Goal: Task Accomplishment & Management: Manage account settings

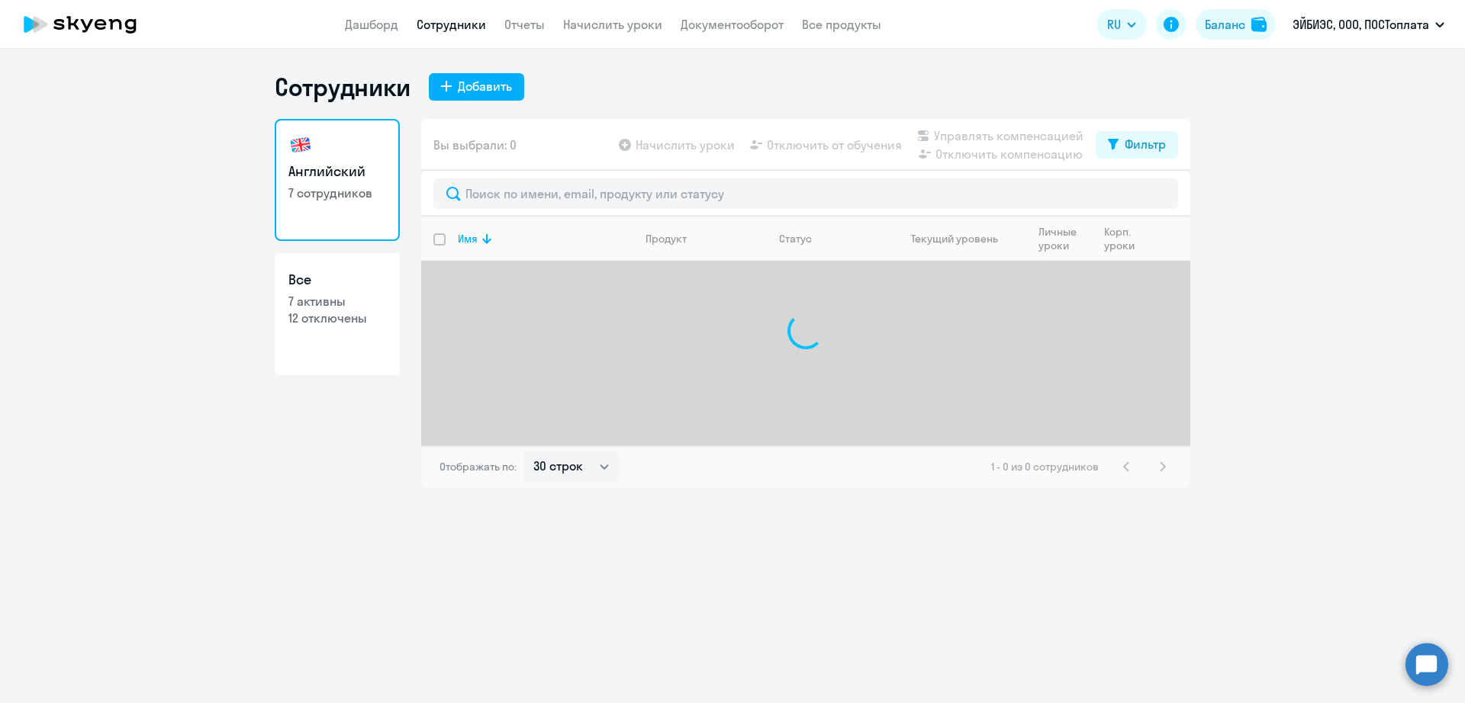
select select "30"
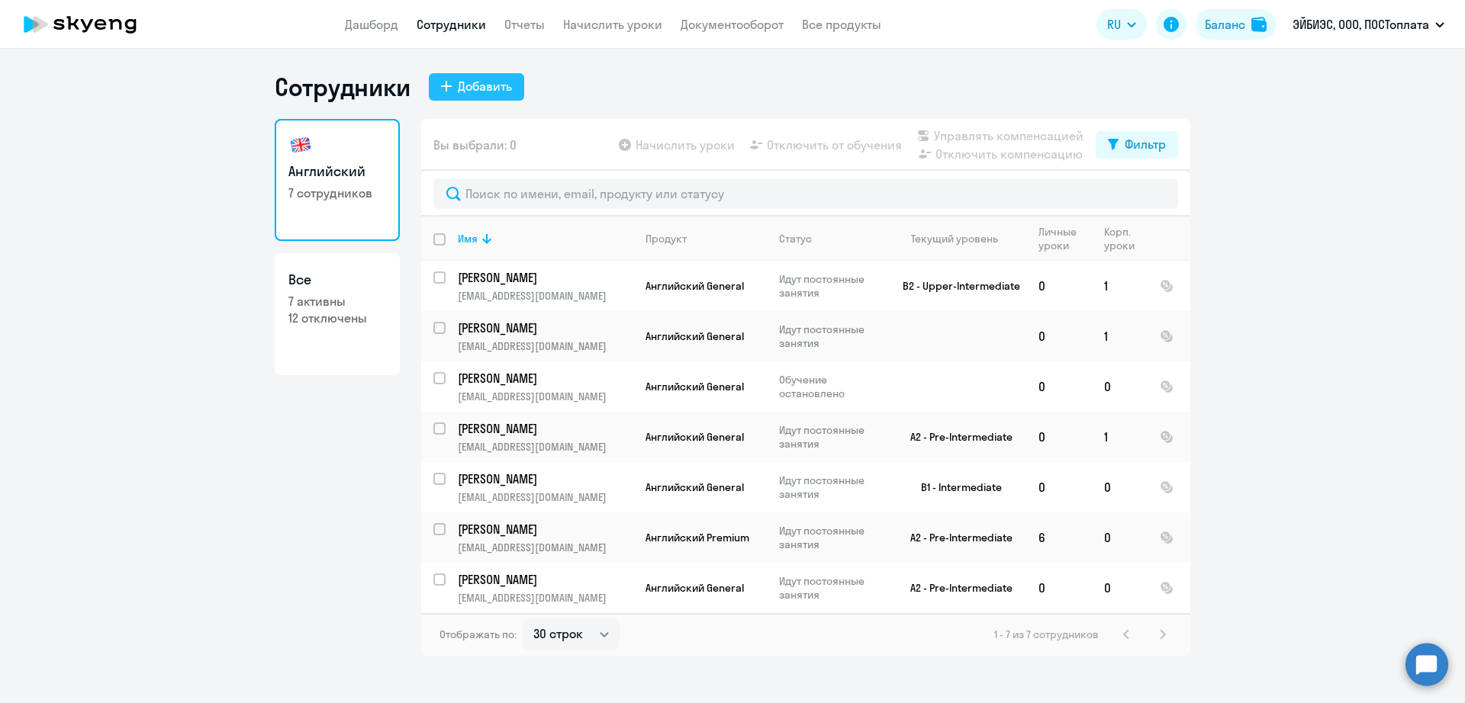
click at [468, 81] on div "Добавить" at bounding box center [485, 86] width 54 height 18
select select "english_adult_not_native_speaker"
select select "3"
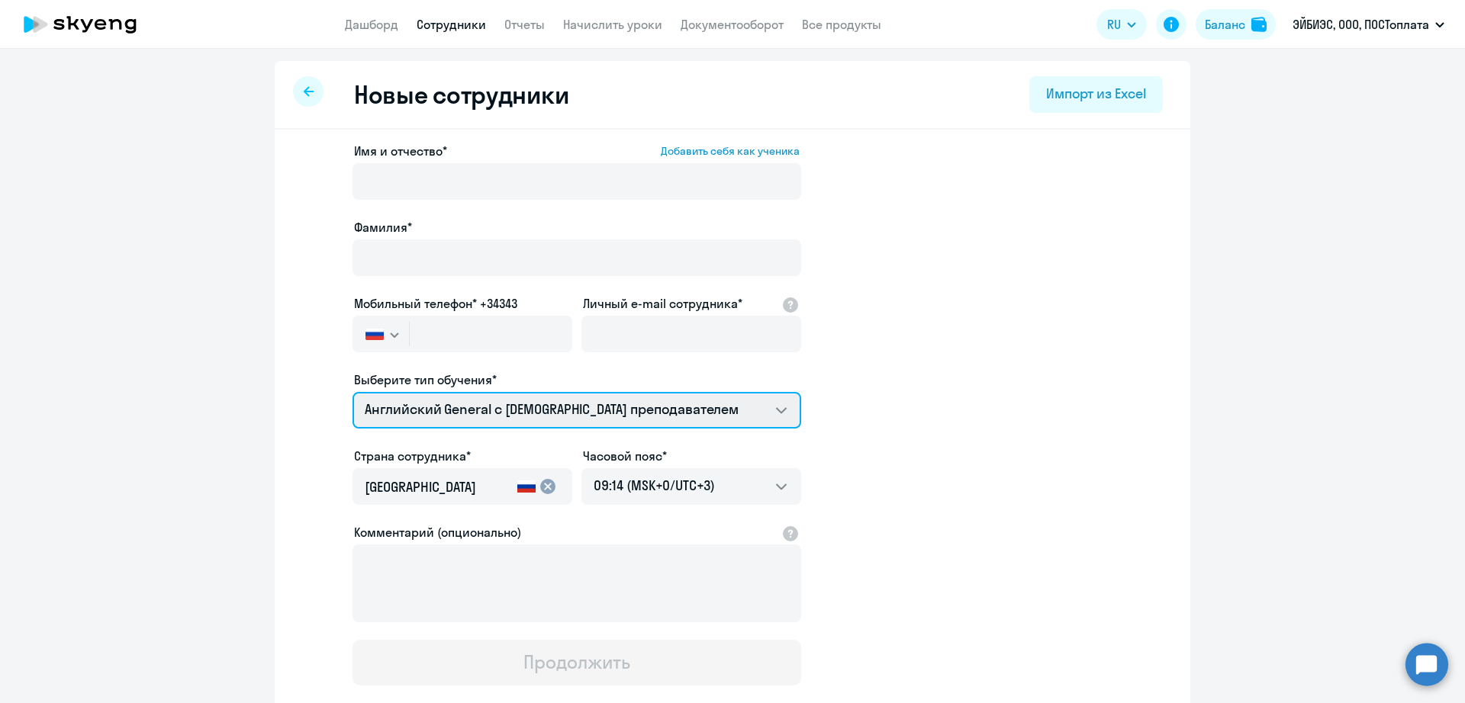
click at [512, 418] on select "Английский General с русскоговорящим преподавателем Премиум английский с русско…" at bounding box center [576, 410] width 449 height 37
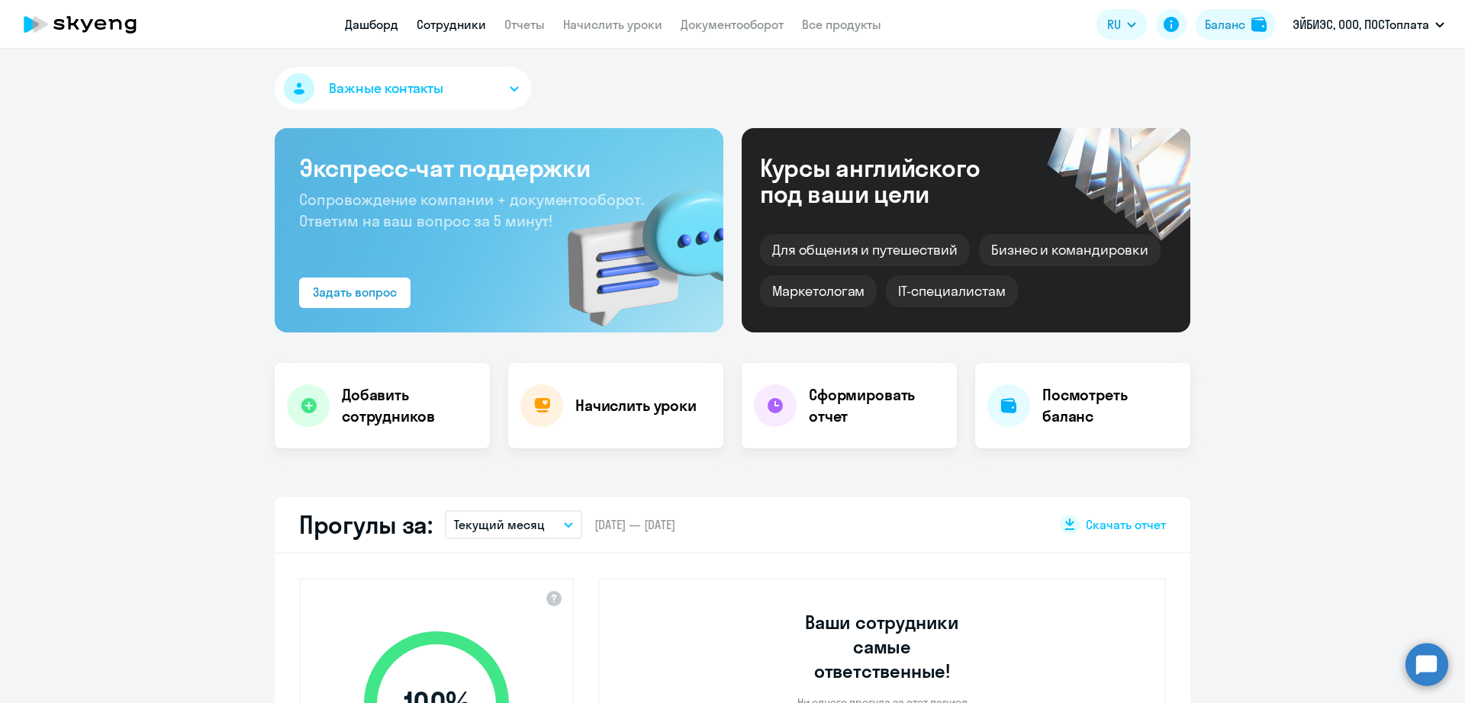
click at [447, 26] on link "Сотрудники" at bounding box center [451, 24] width 69 height 15
select select "30"
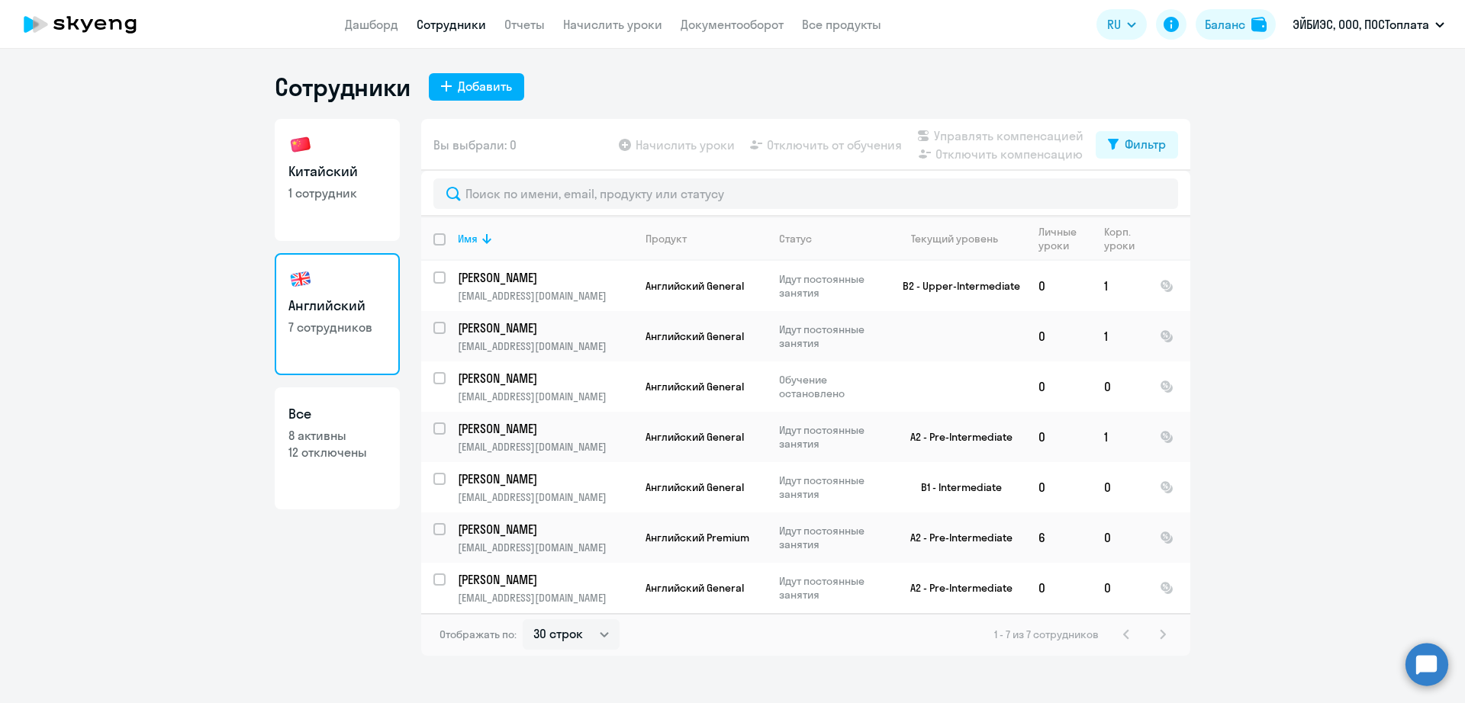
click at [355, 146] on link "Китайский 1 сотрудник" at bounding box center [337, 180] width 125 height 122
select select "30"
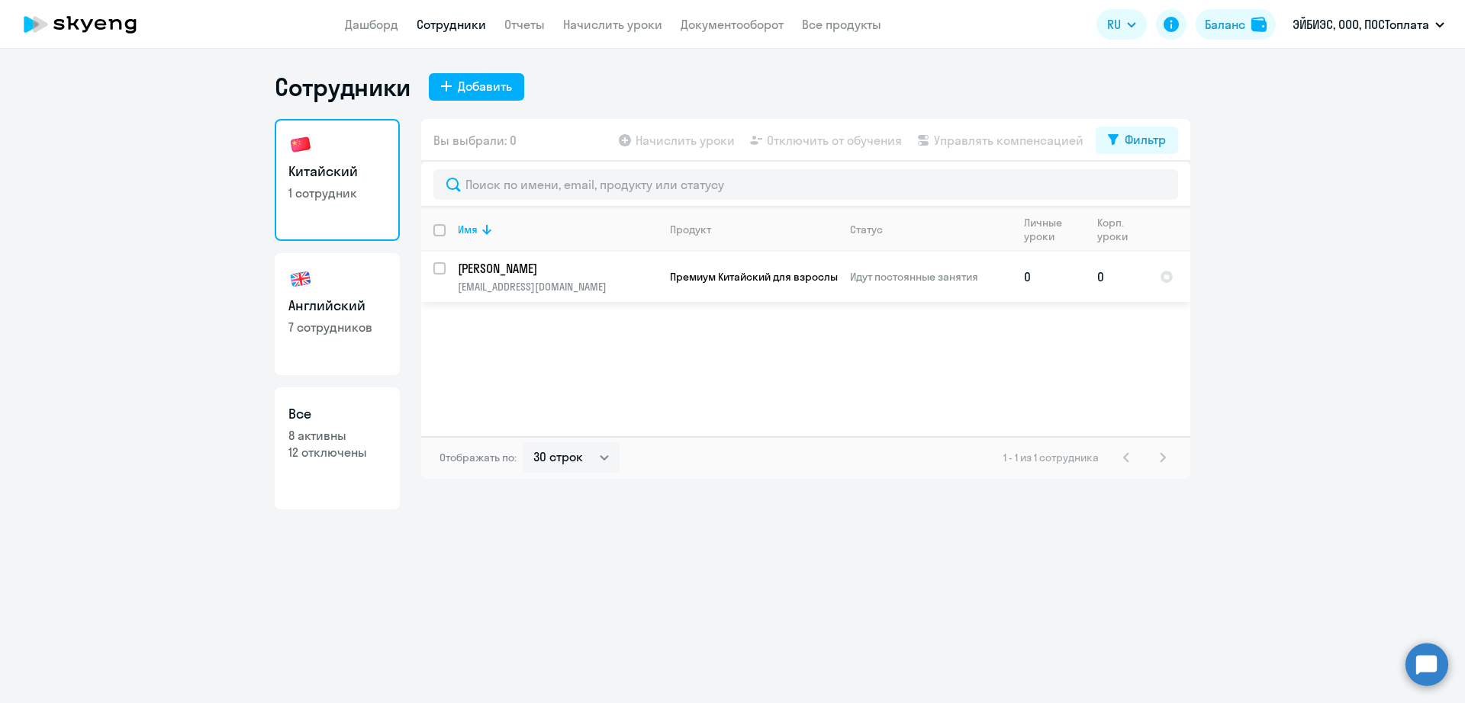
click at [734, 283] on span "Премиум Китайский для взрослых" at bounding box center [756, 277] width 173 height 14
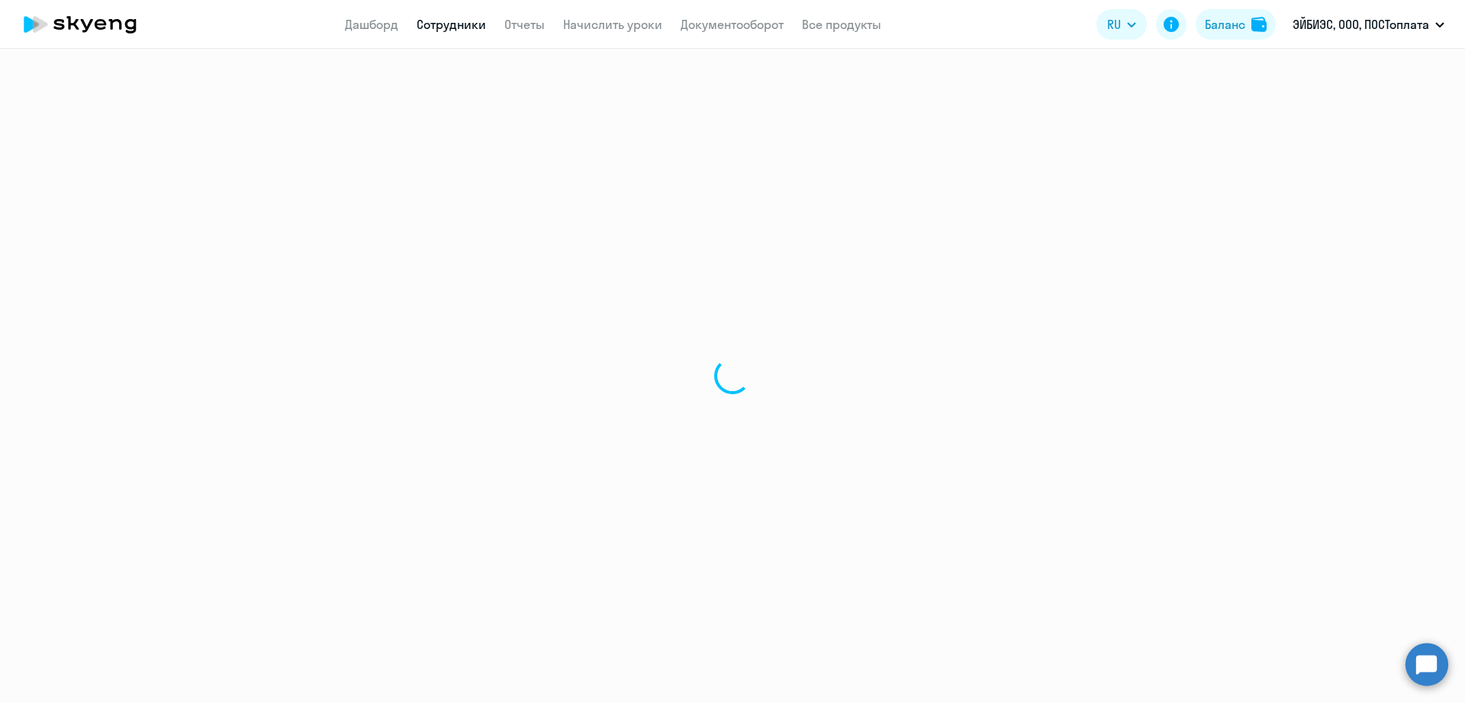
select select "chinese"
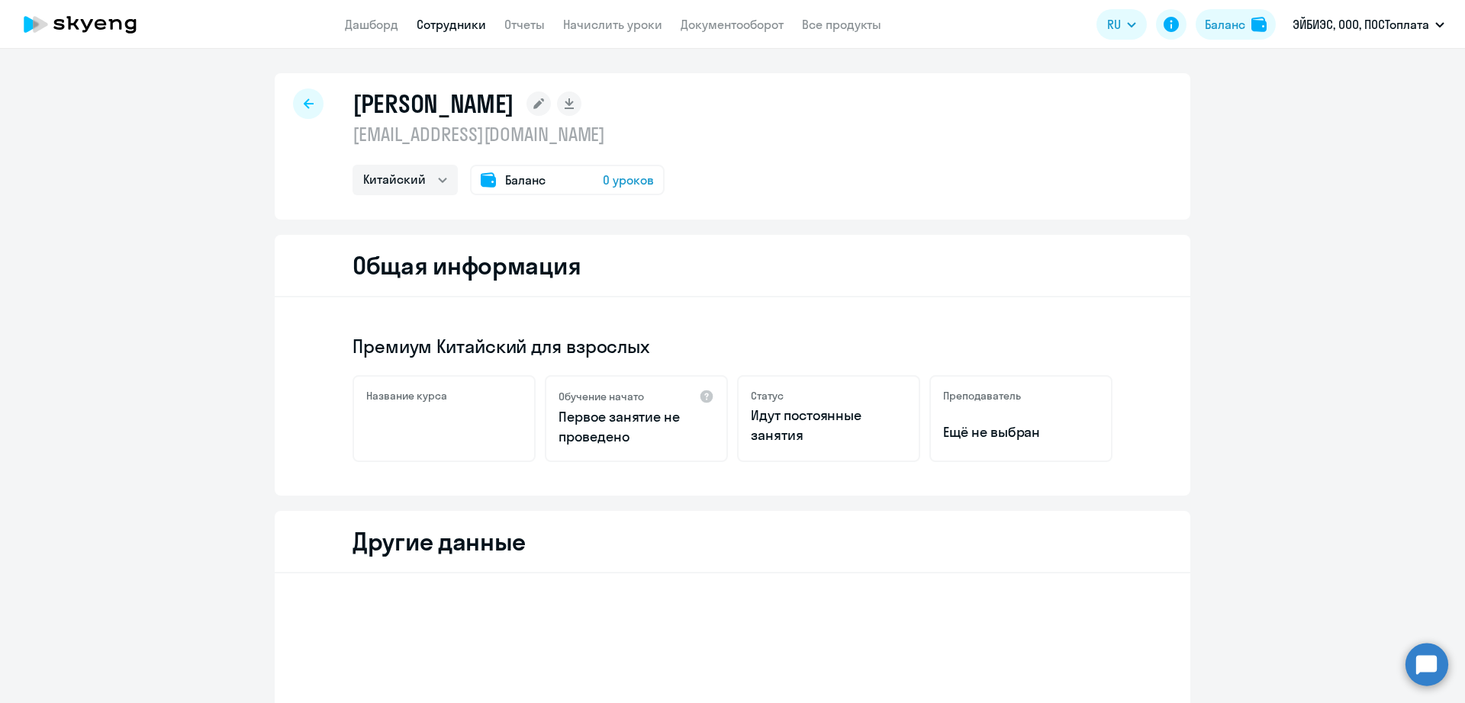
click at [480, 141] on p "[EMAIL_ADDRESS][DOMAIN_NAME]" at bounding box center [508, 134] width 312 height 24
copy p "[EMAIL_ADDRESS][DOMAIN_NAME]"
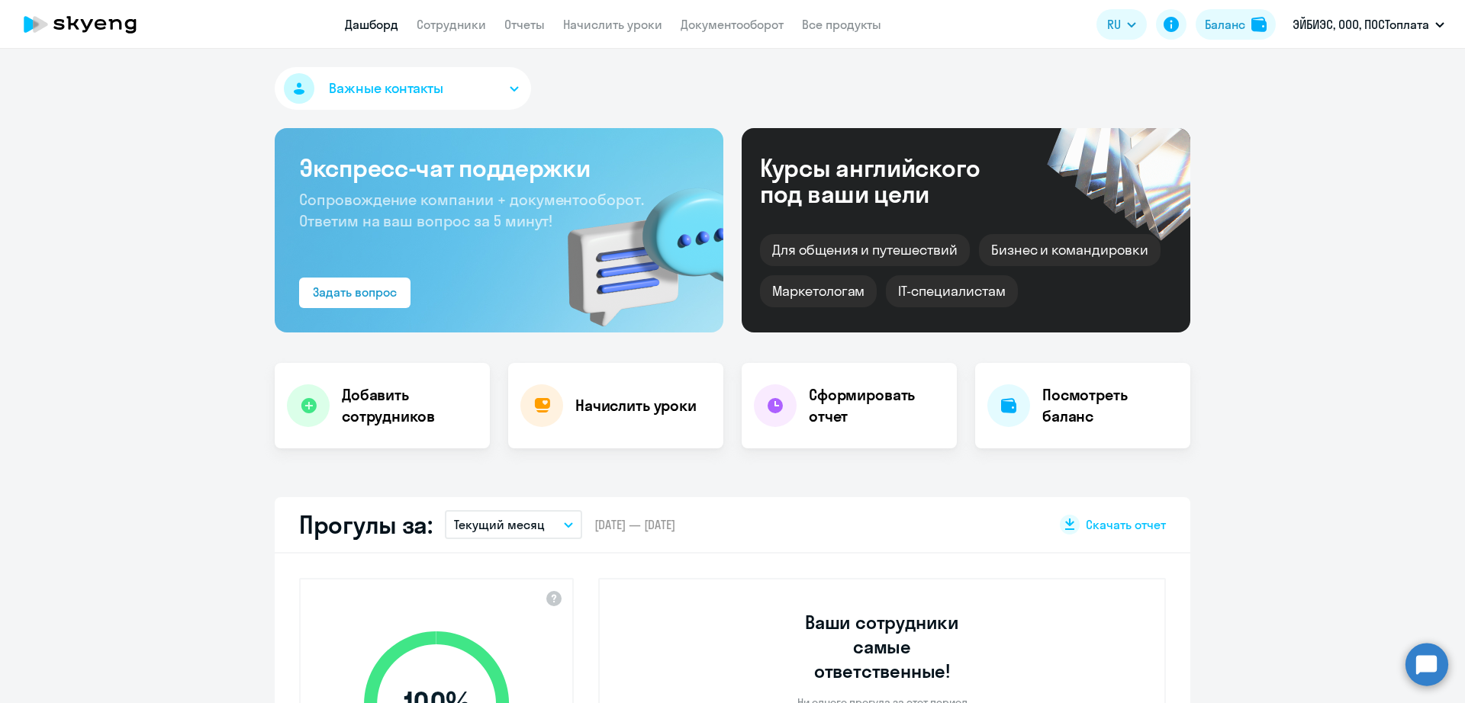
click at [452, 21] on link "Сотрудники" at bounding box center [451, 24] width 69 height 15
select select "30"
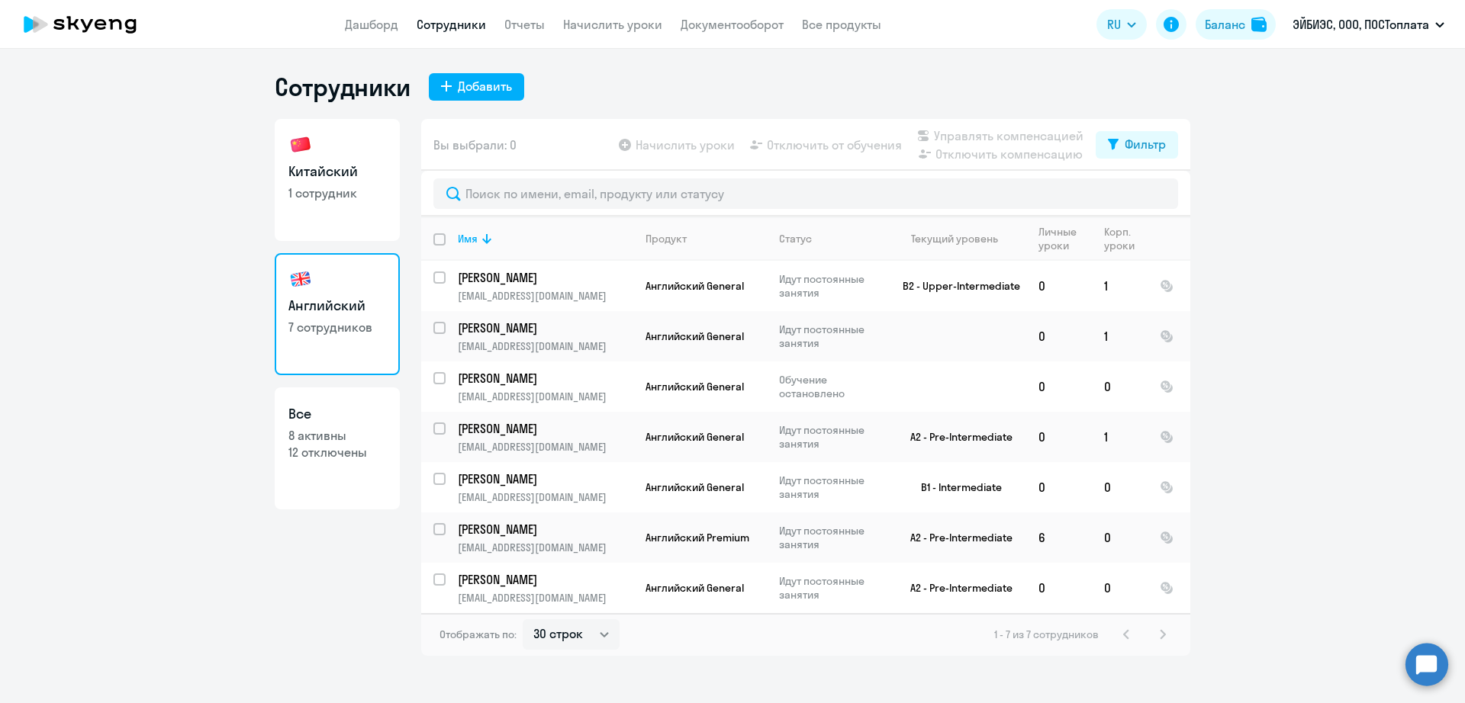
click at [346, 182] on link "Китайский 1 сотрудник" at bounding box center [337, 180] width 125 height 122
select select "30"
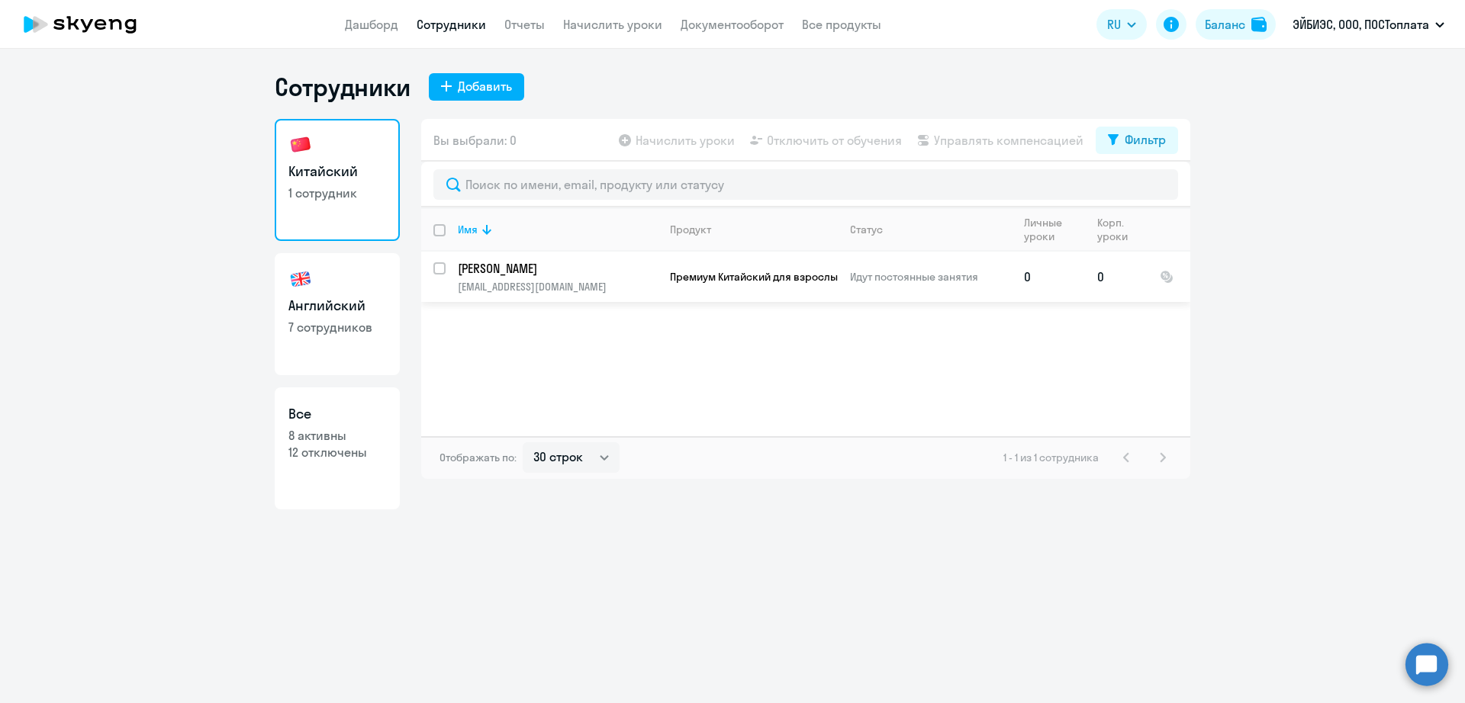
click at [448, 268] on td "Шатская Эльвира secretar@zeytz.ru" at bounding box center [552, 277] width 212 height 50
select select "chinese"
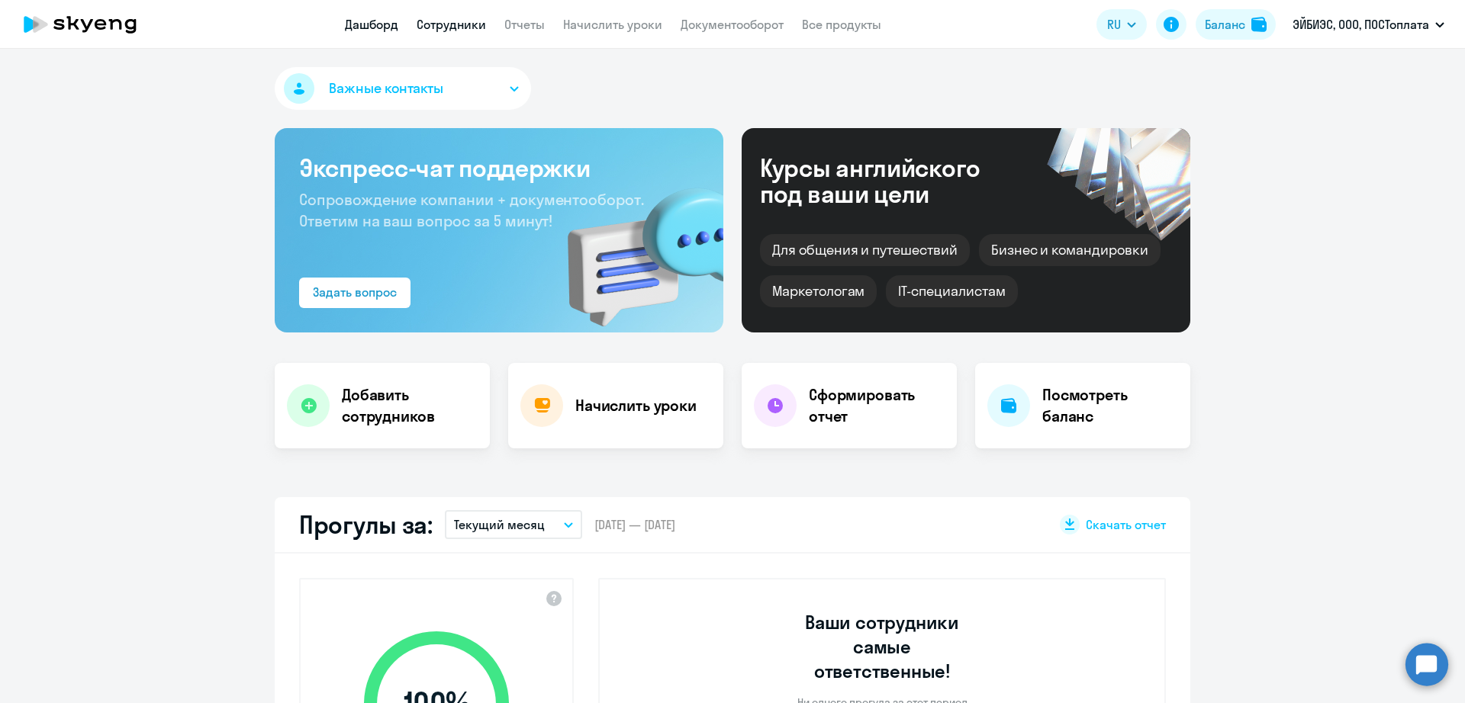
click at [439, 23] on link "Сотрудники" at bounding box center [451, 24] width 69 height 15
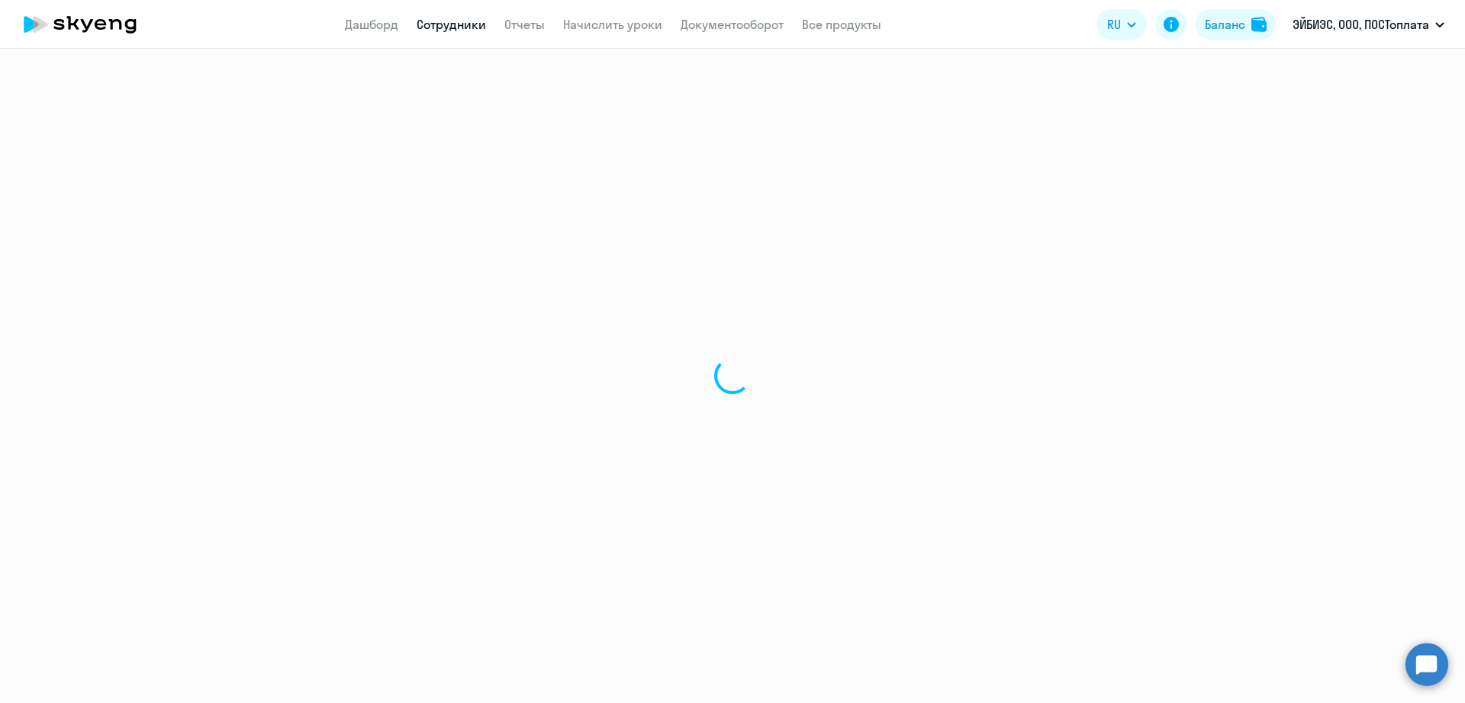
select select "30"
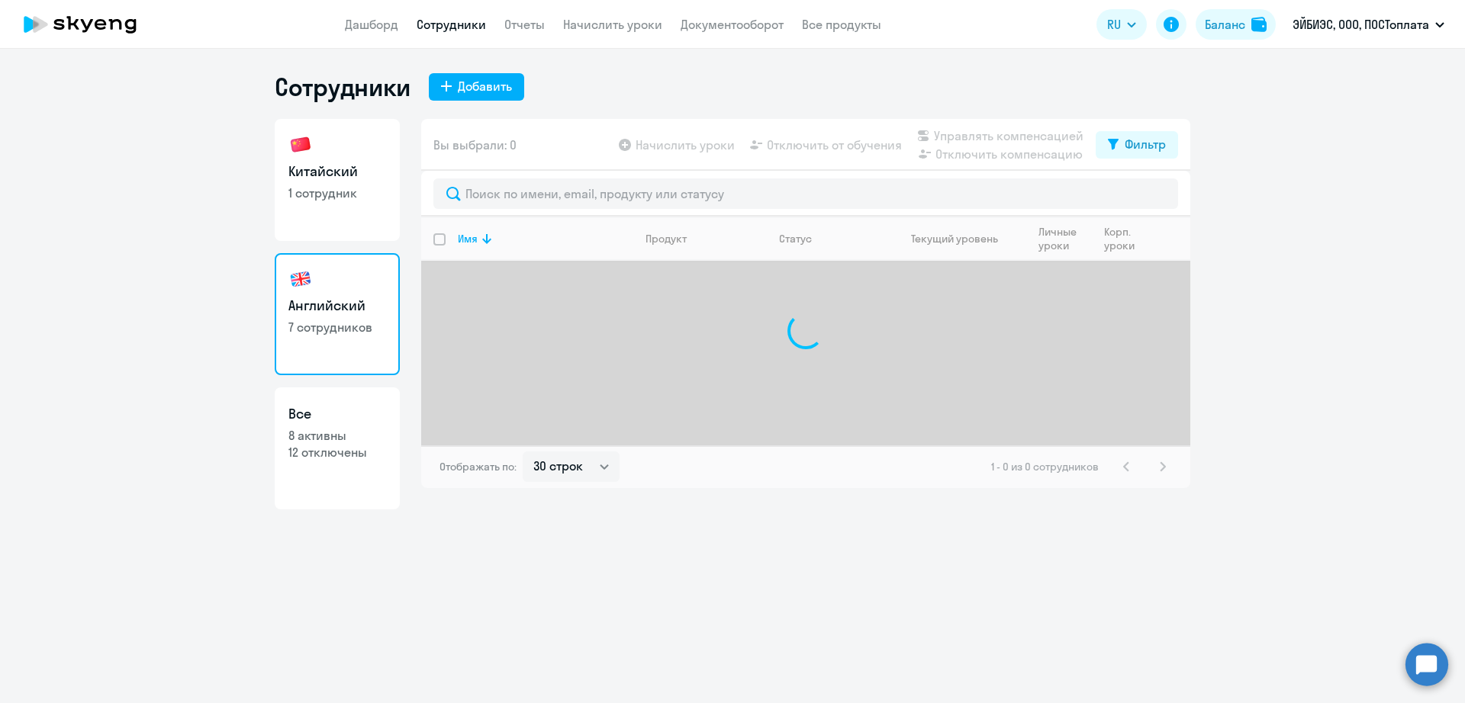
click at [368, 179] on h3 "Китайский" at bounding box center [337, 172] width 98 height 20
select select "30"
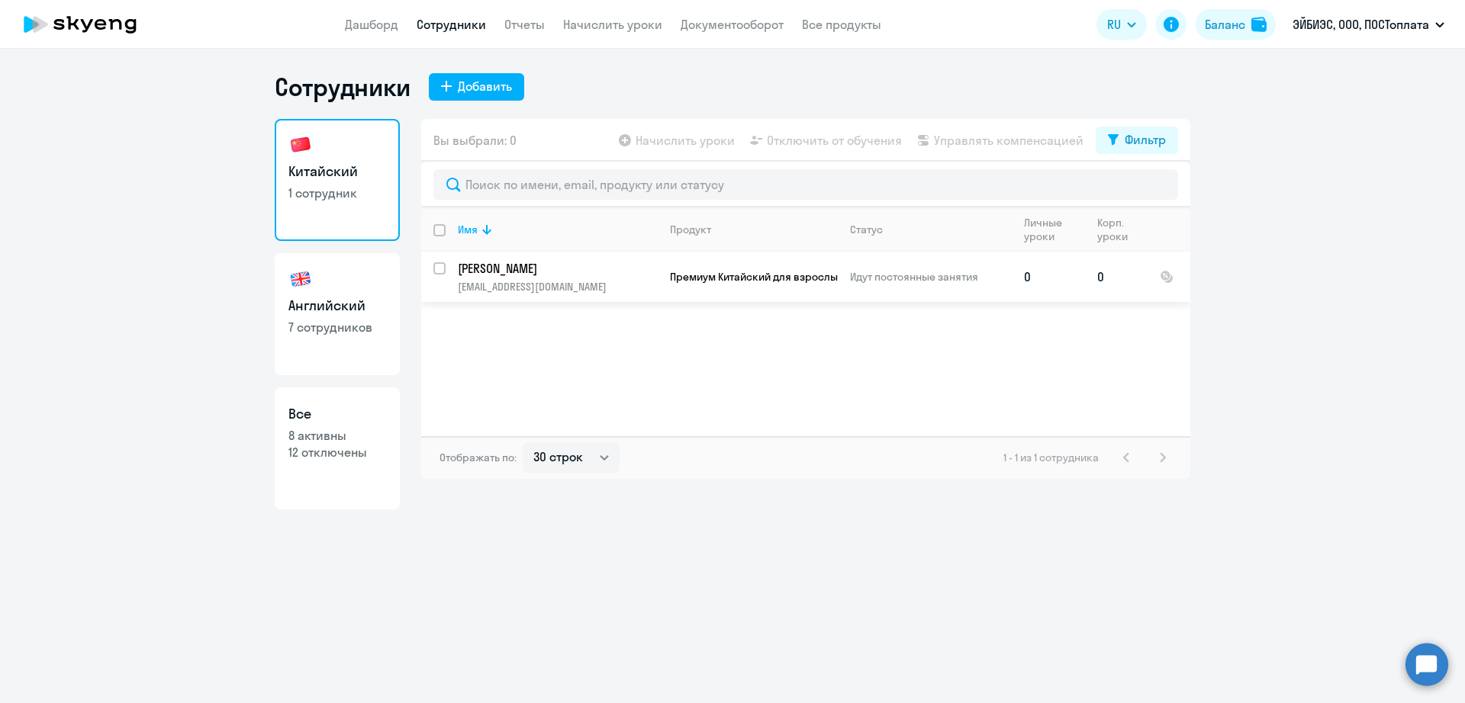
click at [440, 262] on input "select row 18457330" at bounding box center [448, 277] width 31 height 31
checkbox input "true"
click at [973, 140] on span "Управлять компенсацией" at bounding box center [1009, 140] width 150 height 18
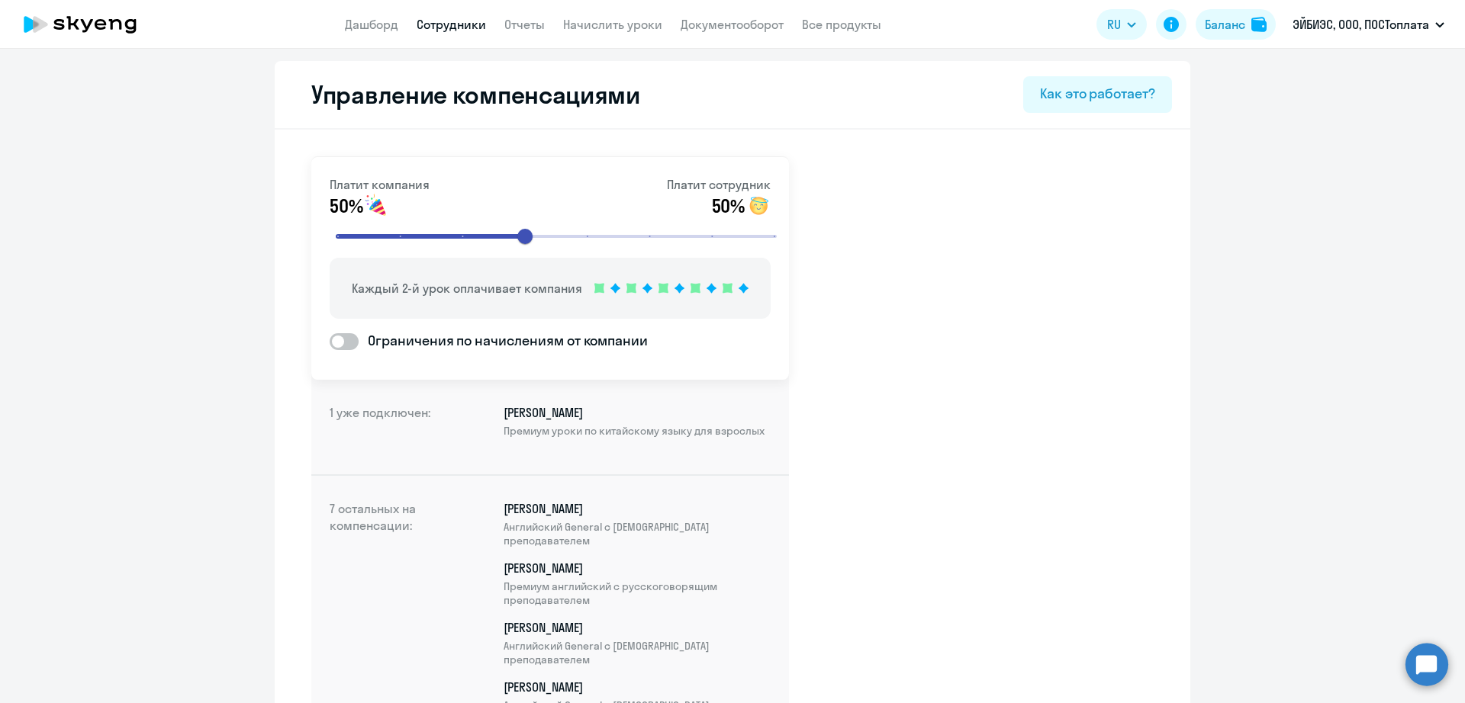
click at [448, 17] on link "Сотрудники" at bounding box center [451, 24] width 69 height 15
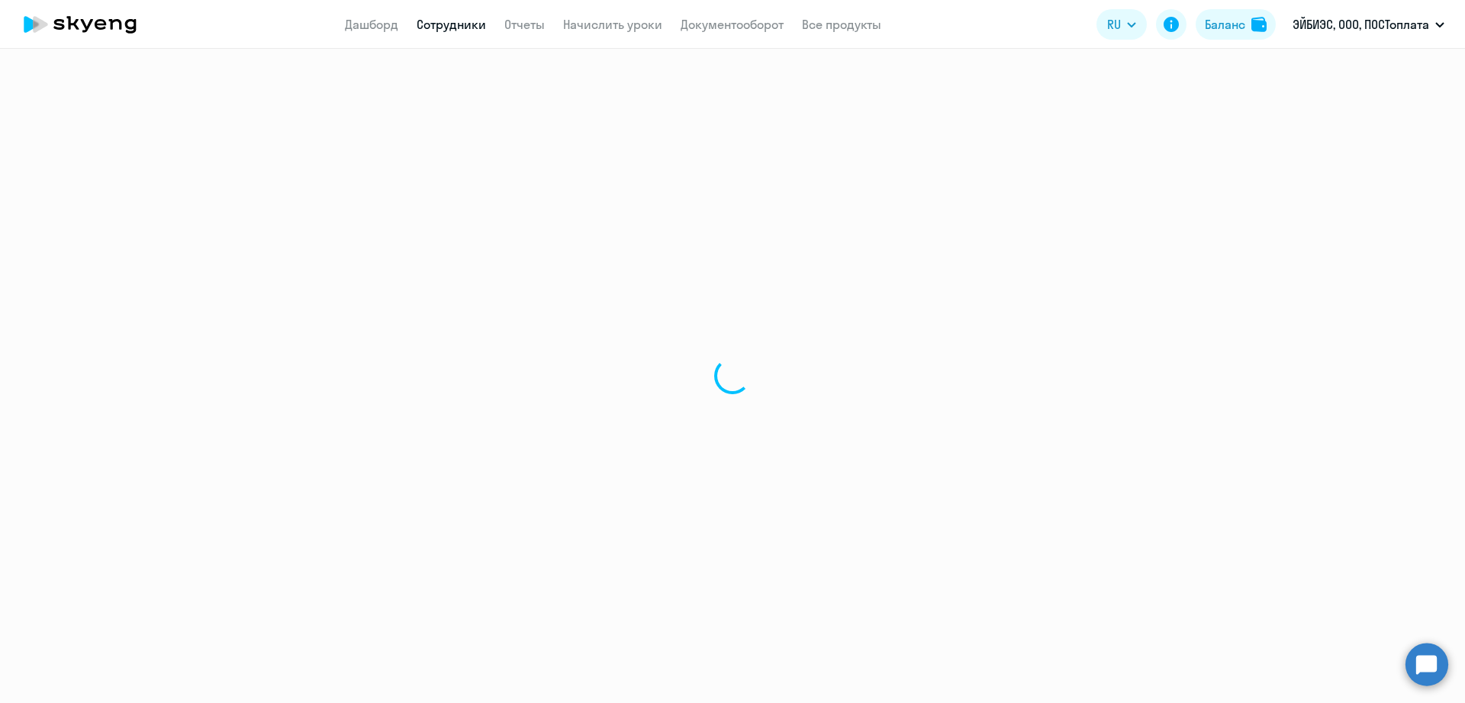
select select "30"
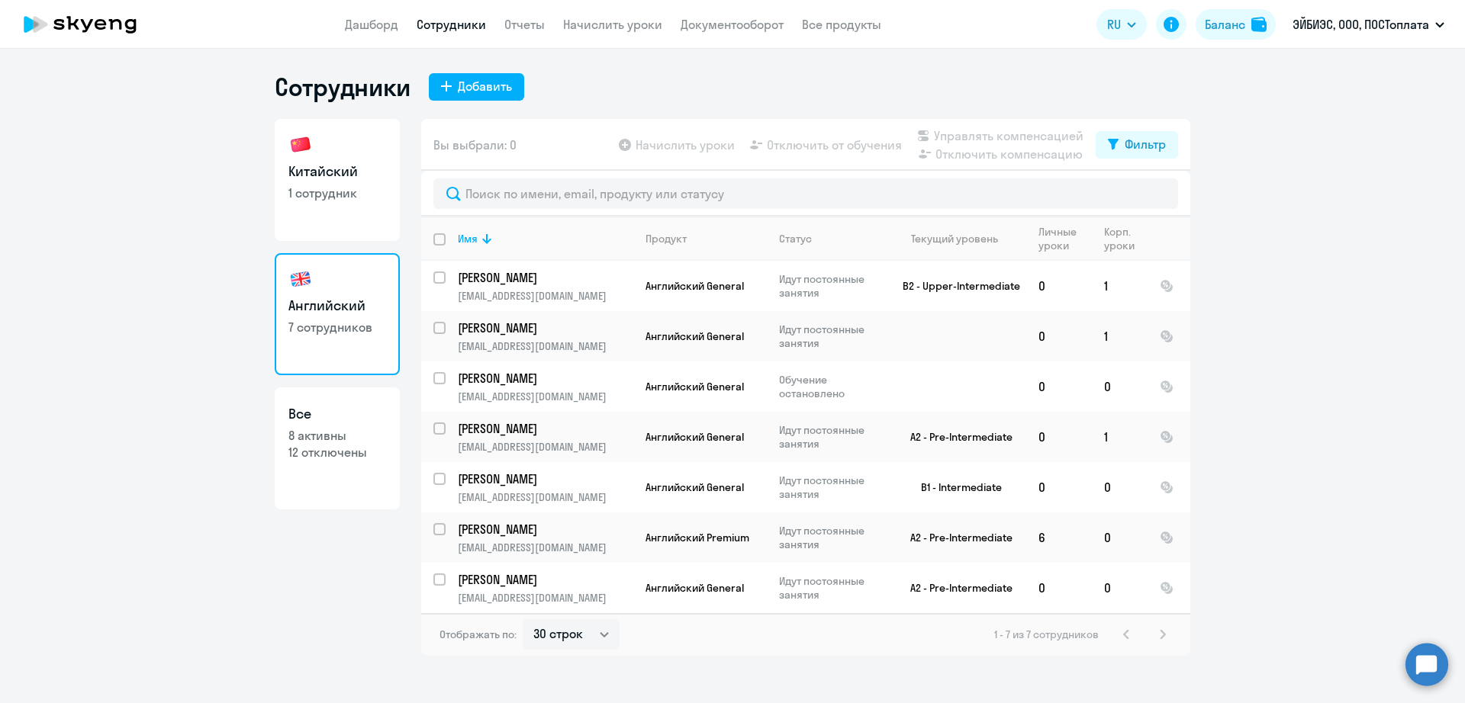
click at [375, 177] on h3 "Китайский" at bounding box center [337, 172] width 98 height 20
select select "30"
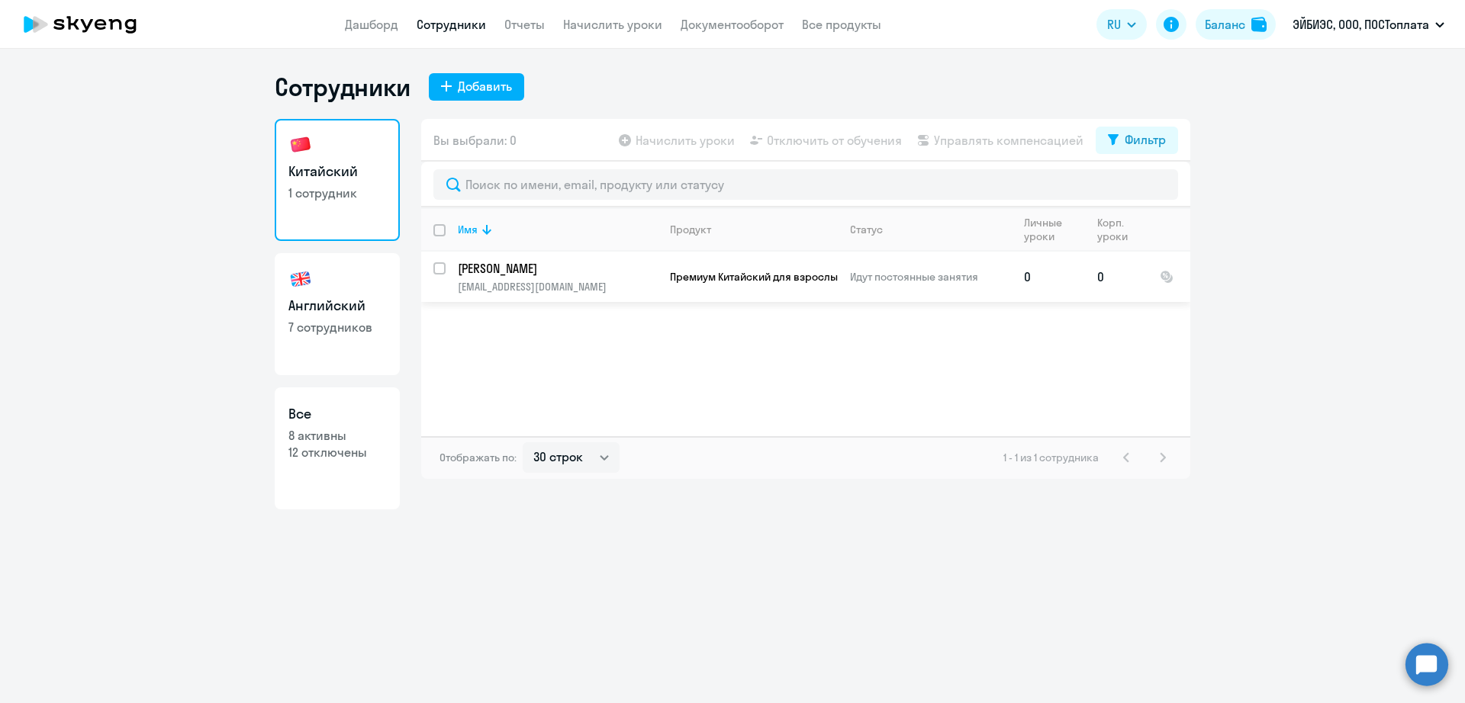
click at [706, 292] on td "Премиум Китайский для взрослых" at bounding box center [748, 277] width 180 height 50
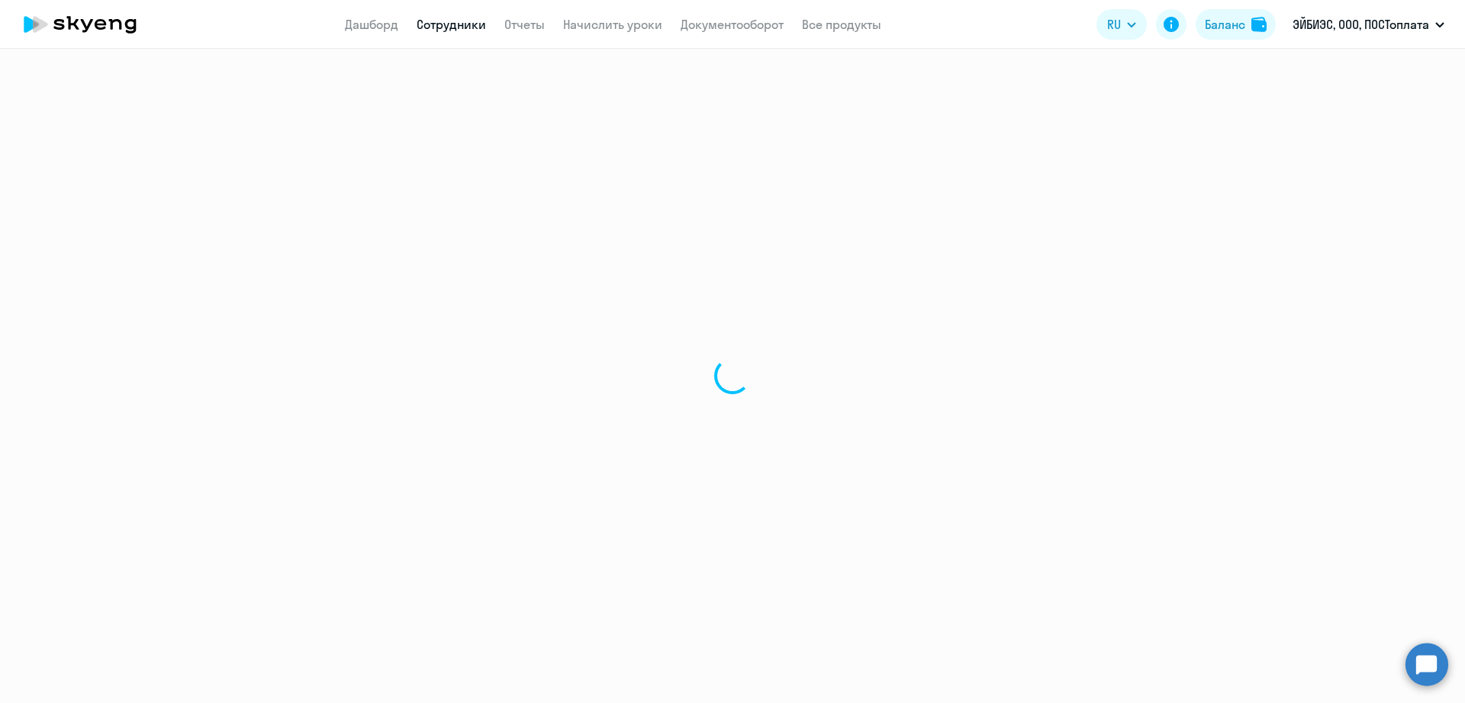
select select "chinese"
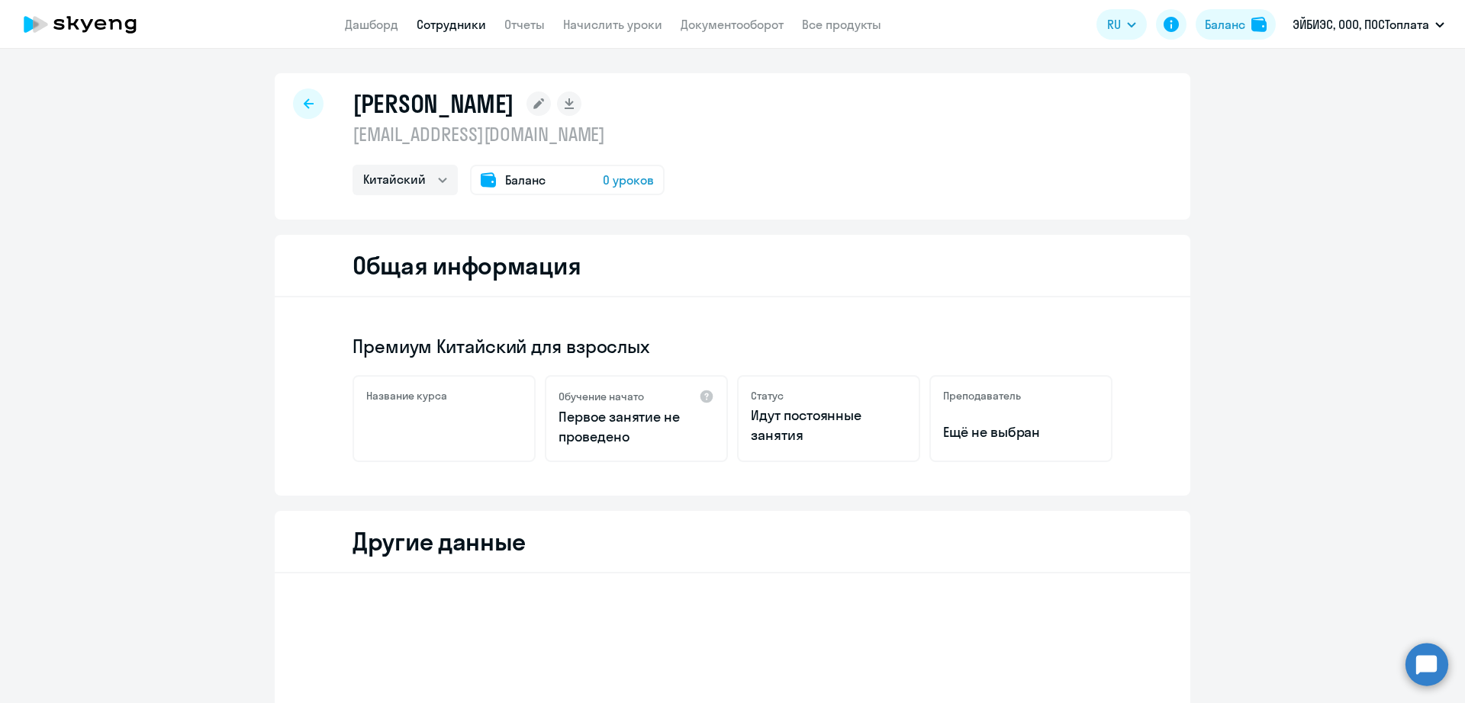
click at [488, 137] on p "[EMAIL_ADDRESS][DOMAIN_NAME]" at bounding box center [508, 134] width 312 height 24
copy p "[EMAIL_ADDRESS][DOMAIN_NAME]"
